Goal: Navigation & Orientation: Find specific page/section

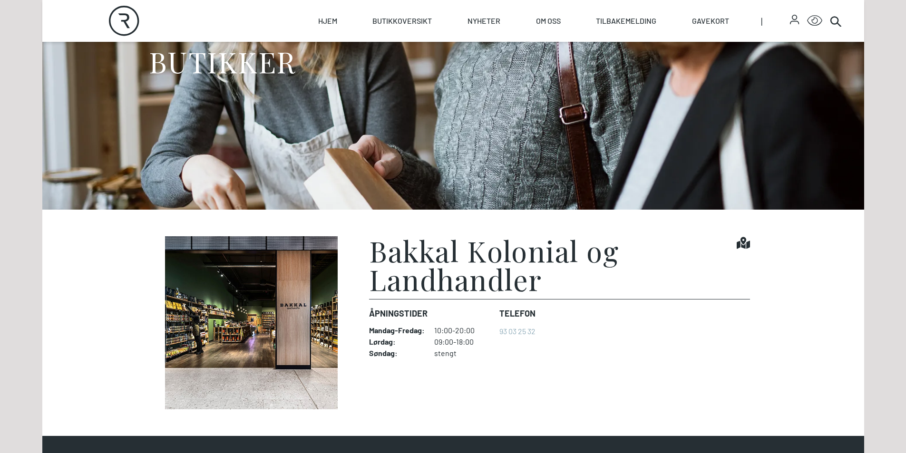
click at [248, 347] on img at bounding box center [252, 322] width 190 height 173
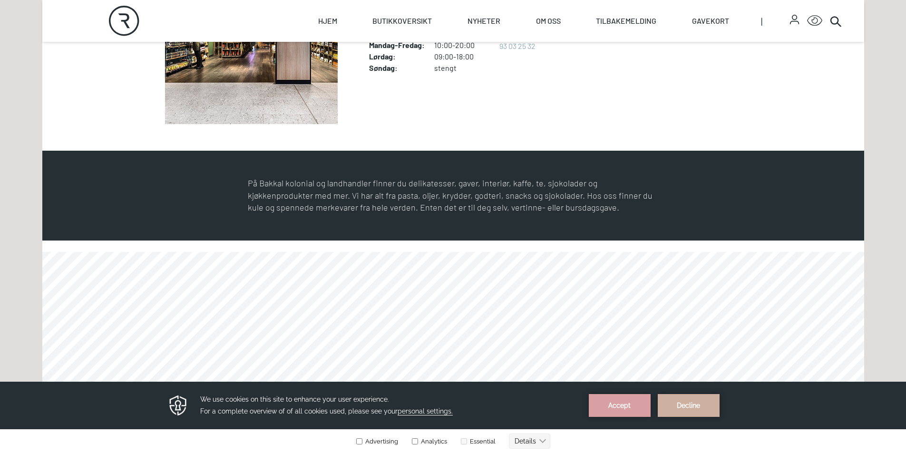
scroll to position [619, 0]
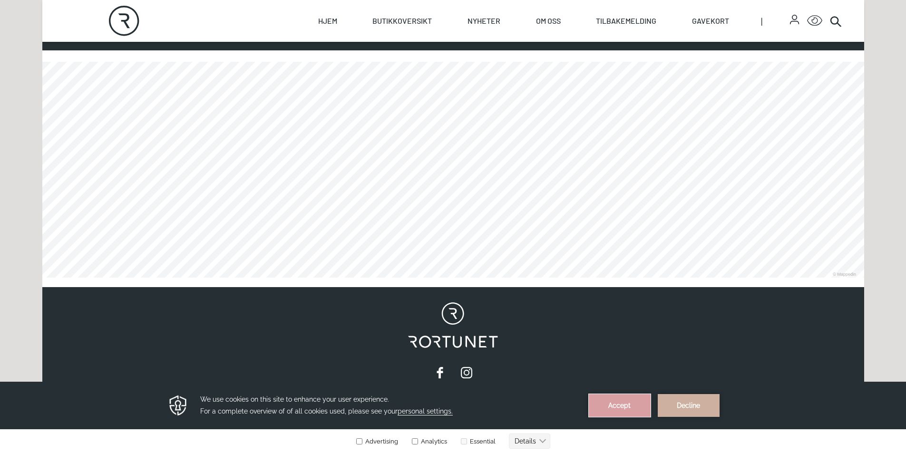
drag, startPoint x: 607, startPoint y: 403, endPoint x: 374, endPoint y: 669, distance: 353.7
click at [607, 403] on button "Accept" at bounding box center [620, 405] width 62 height 23
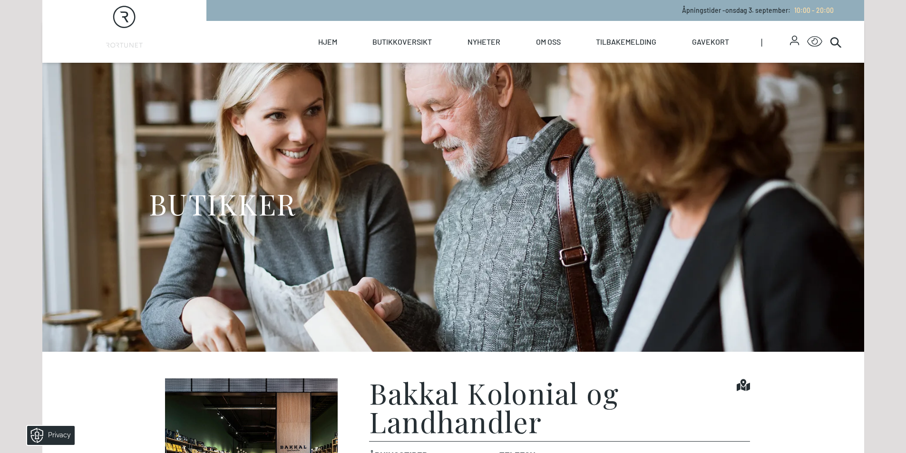
scroll to position [0, 0]
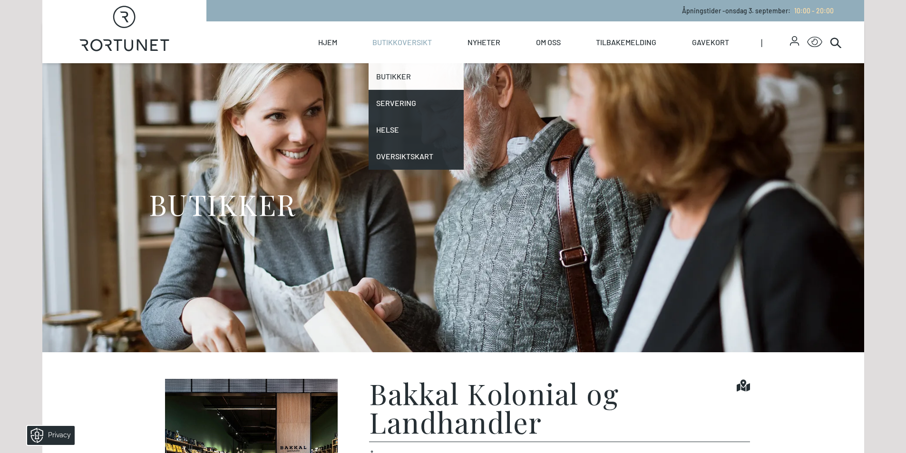
click at [389, 71] on link "Butikker" at bounding box center [416, 76] width 95 height 27
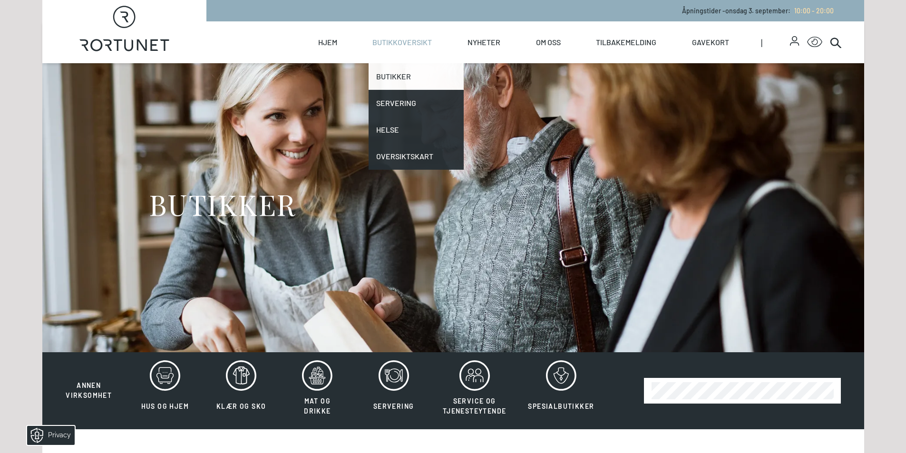
click at [378, 71] on link "Butikker" at bounding box center [416, 76] width 95 height 27
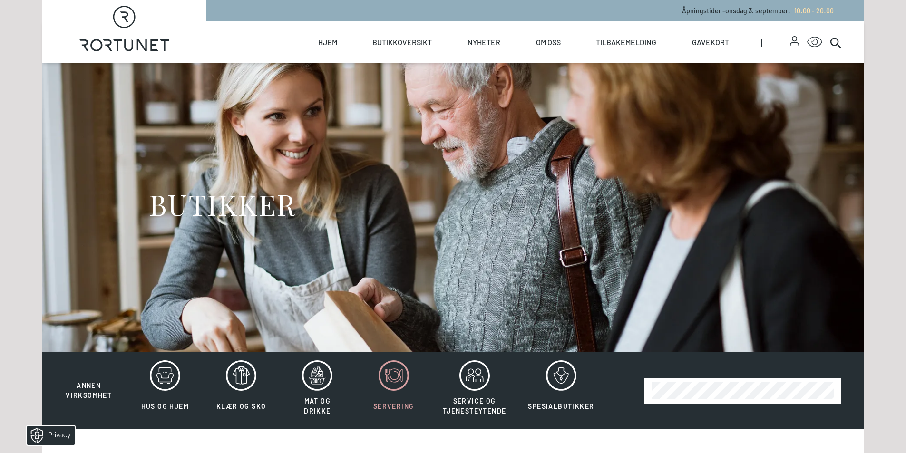
click at [386, 380] on icon at bounding box center [387, 376] width 4 height 12
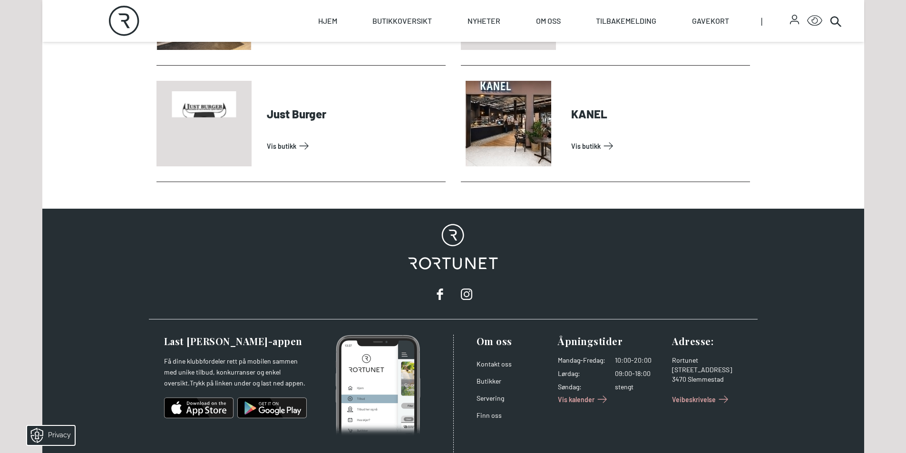
scroll to position [645, 0]
